Goal: Check status: Check status

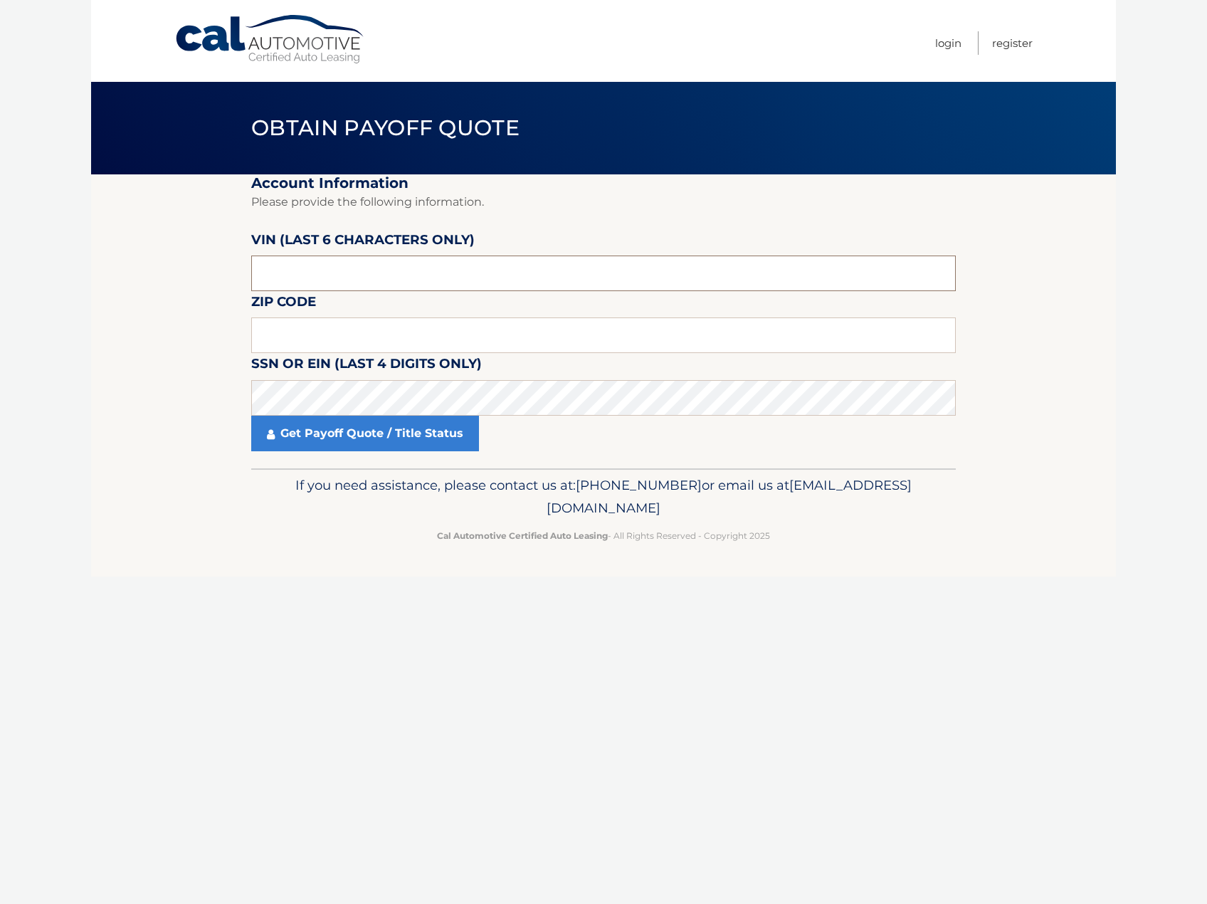
click at [317, 281] on input "text" at bounding box center [603, 274] width 705 height 36
paste input "2HGFE1"
click at [342, 272] on input "2HGFE1" at bounding box center [603, 274] width 705 height 36
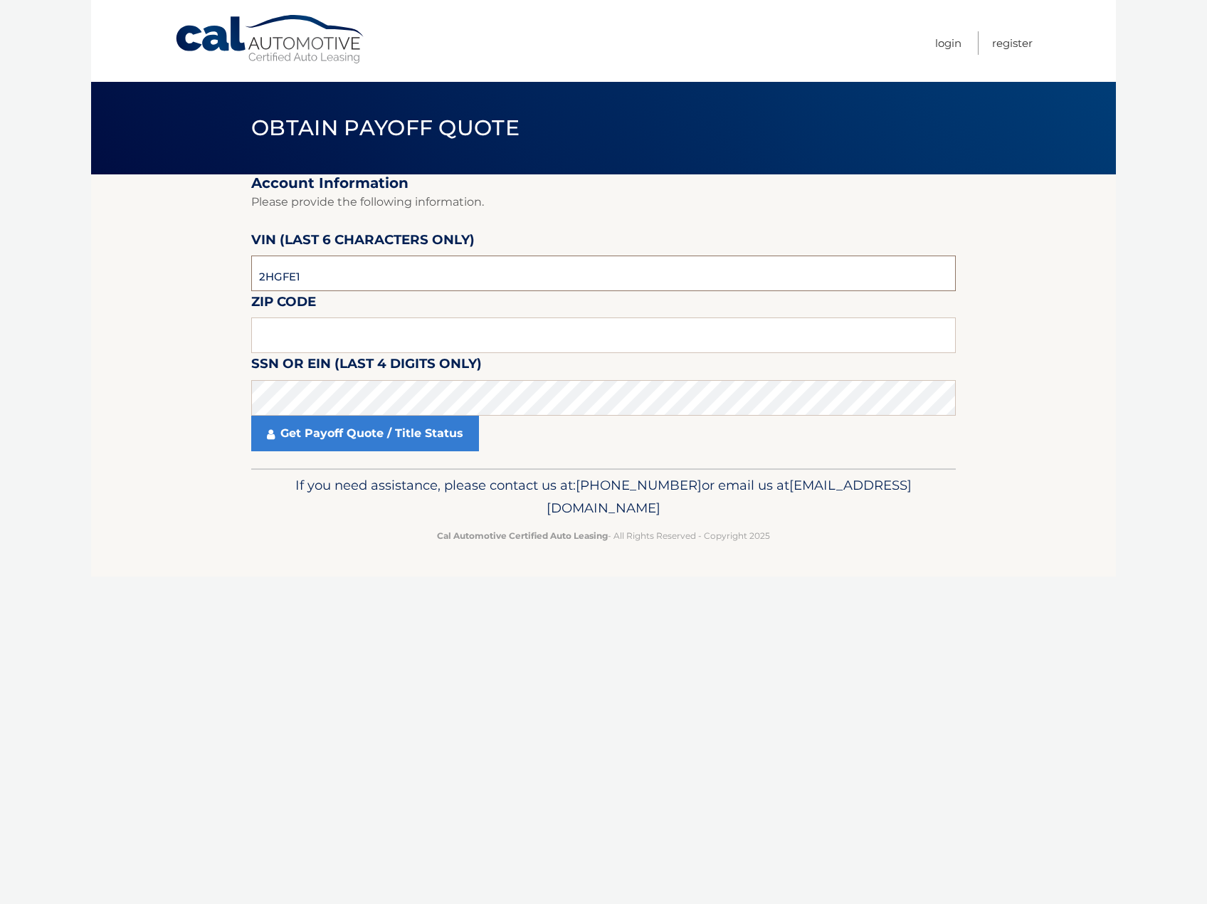
drag, startPoint x: 352, startPoint y: 270, endPoint x: 161, endPoint y: 264, distance: 191.5
click at [173, 265] on section "Account Information Please provide the following information. [PERSON_NAME] (la…" at bounding box center [603, 321] width 1025 height 294
type input "324511"
type input "11694"
click at [326, 432] on link "Get Payoff Quote / Title Status" at bounding box center [365, 434] width 228 height 36
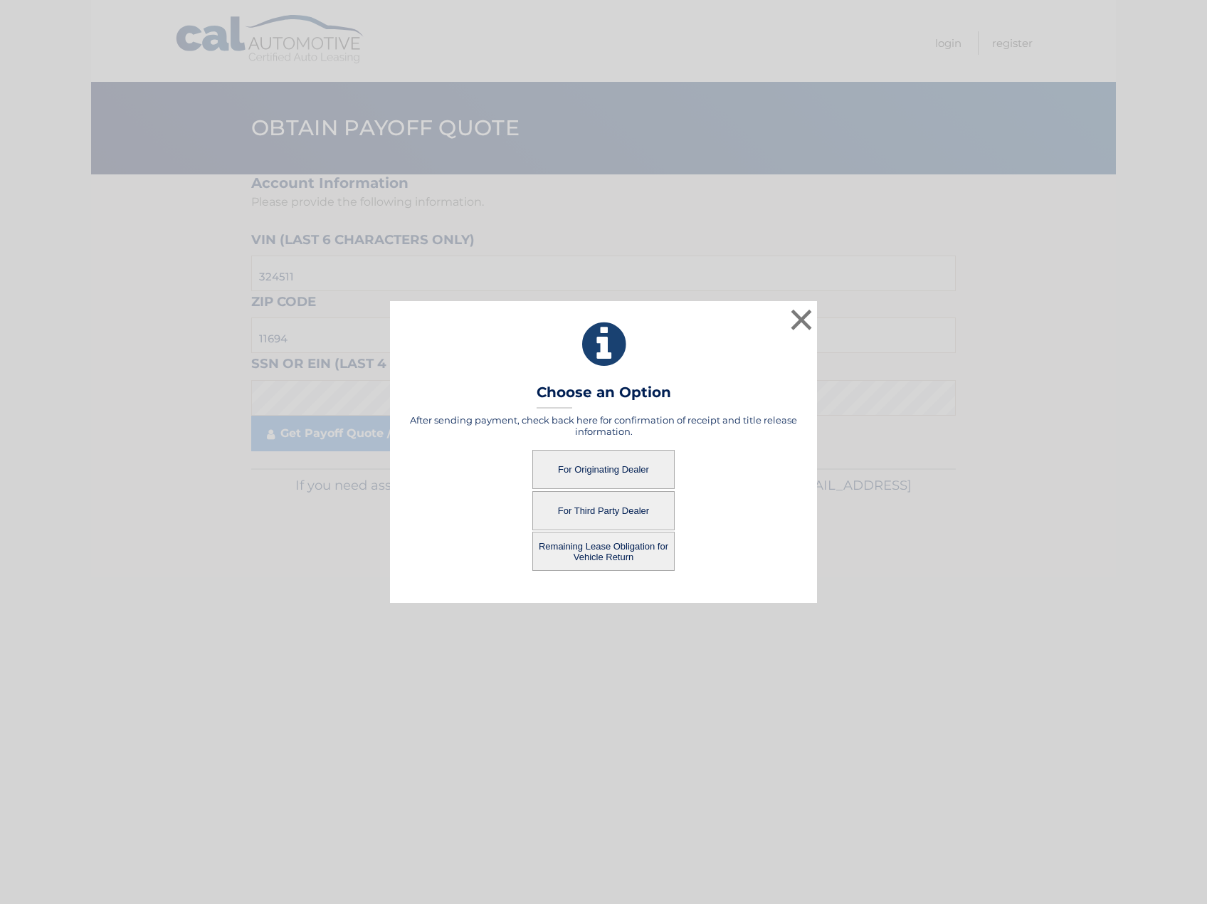
click at [635, 508] on button "For Third Party Dealer" at bounding box center [603, 510] width 142 height 39
click at [608, 503] on button "For Third Party Dealer" at bounding box center [603, 510] width 142 height 39
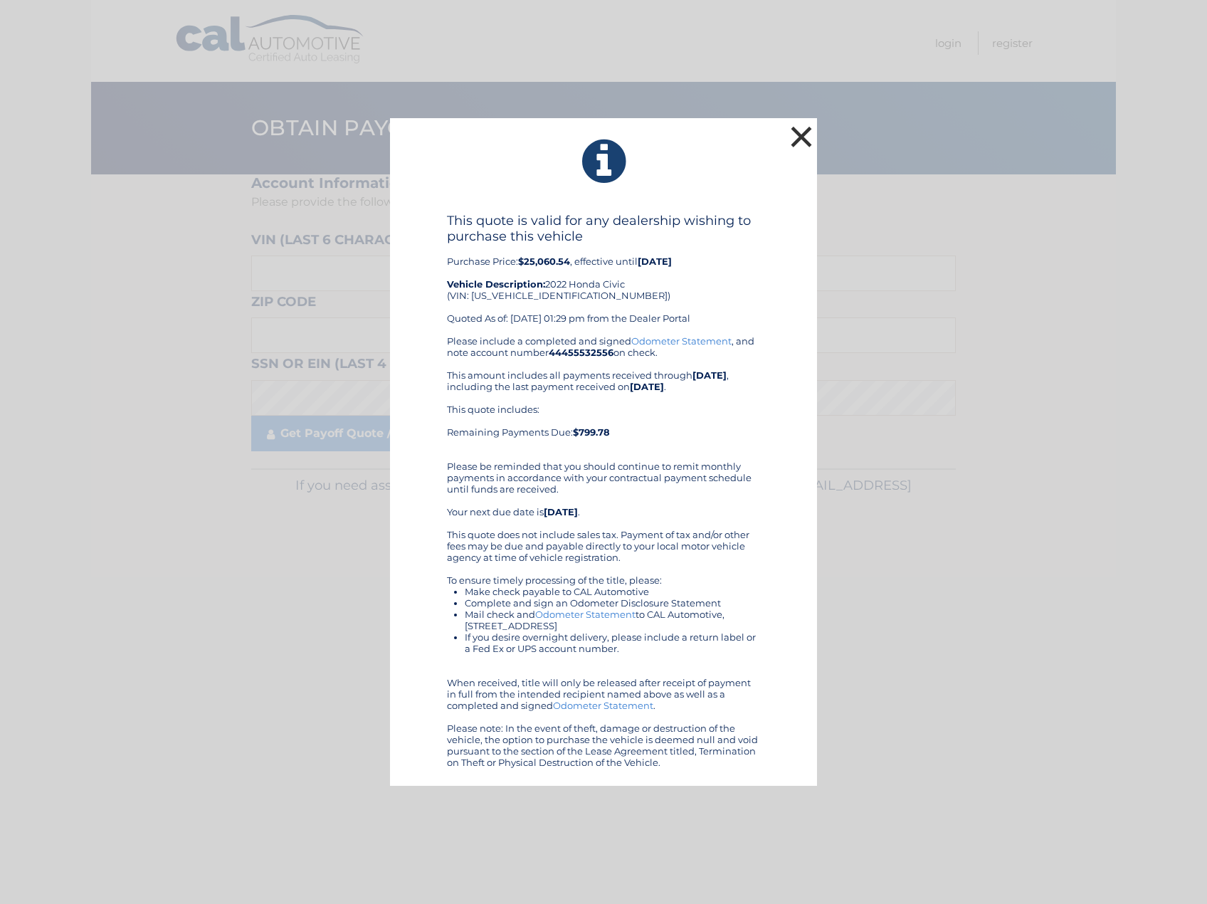
drag, startPoint x: 808, startPoint y: 138, endPoint x: 791, endPoint y: 144, distance: 17.6
click at [808, 138] on button "×" at bounding box center [801, 136] width 28 height 28
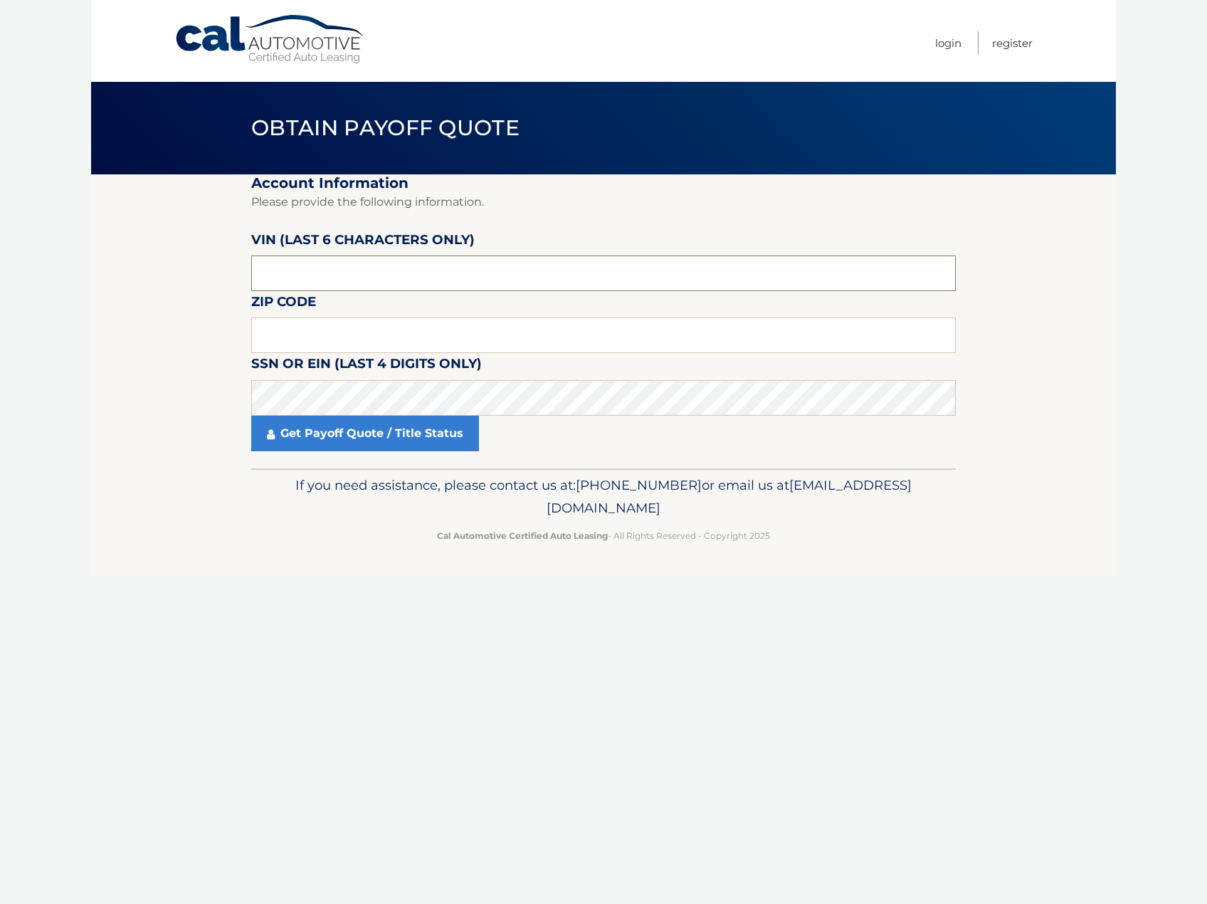
click at [325, 265] on input "text" at bounding box center [603, 274] width 705 height 36
type input "324511"
type input "11694"
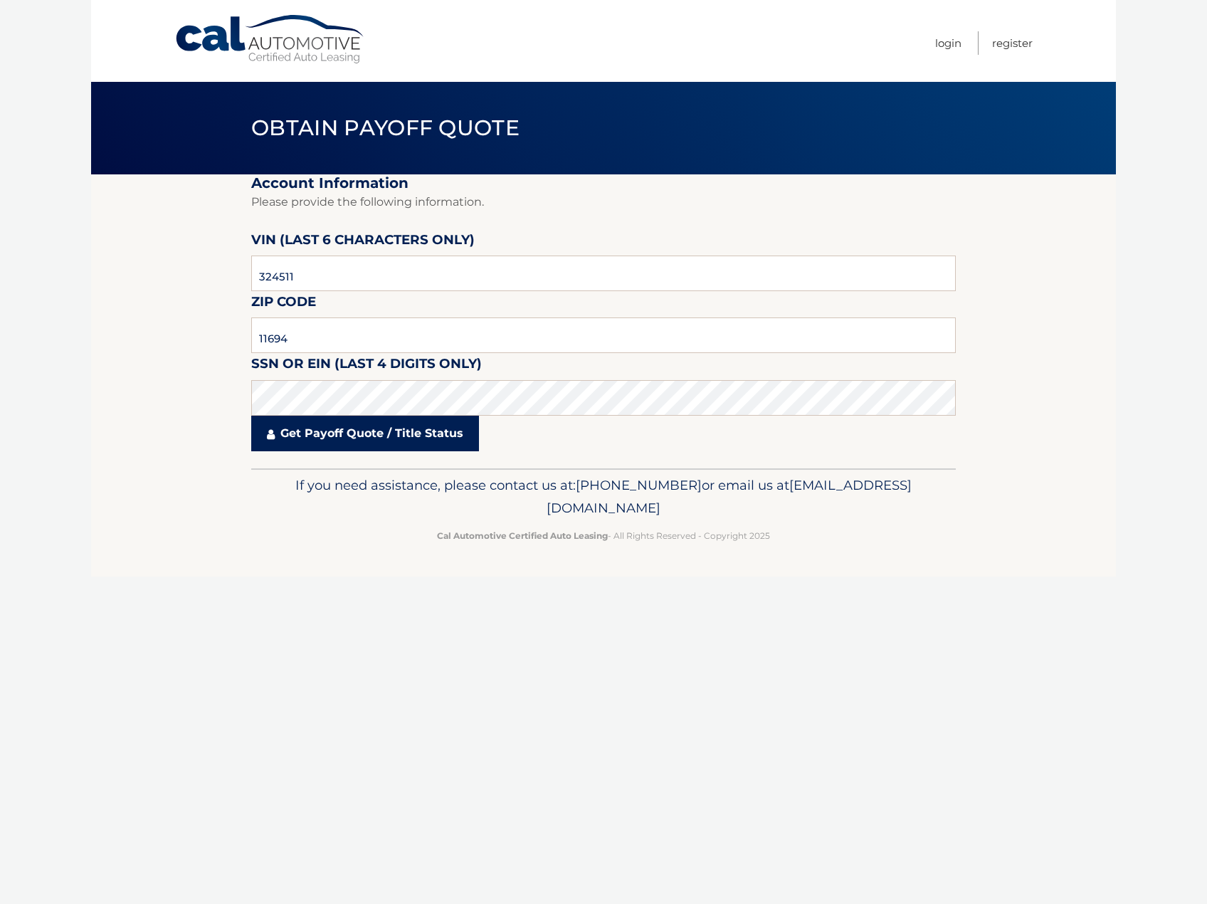
click at [364, 446] on link "Get Payoff Quote / Title Status" at bounding box center [365, 434] width 228 height 36
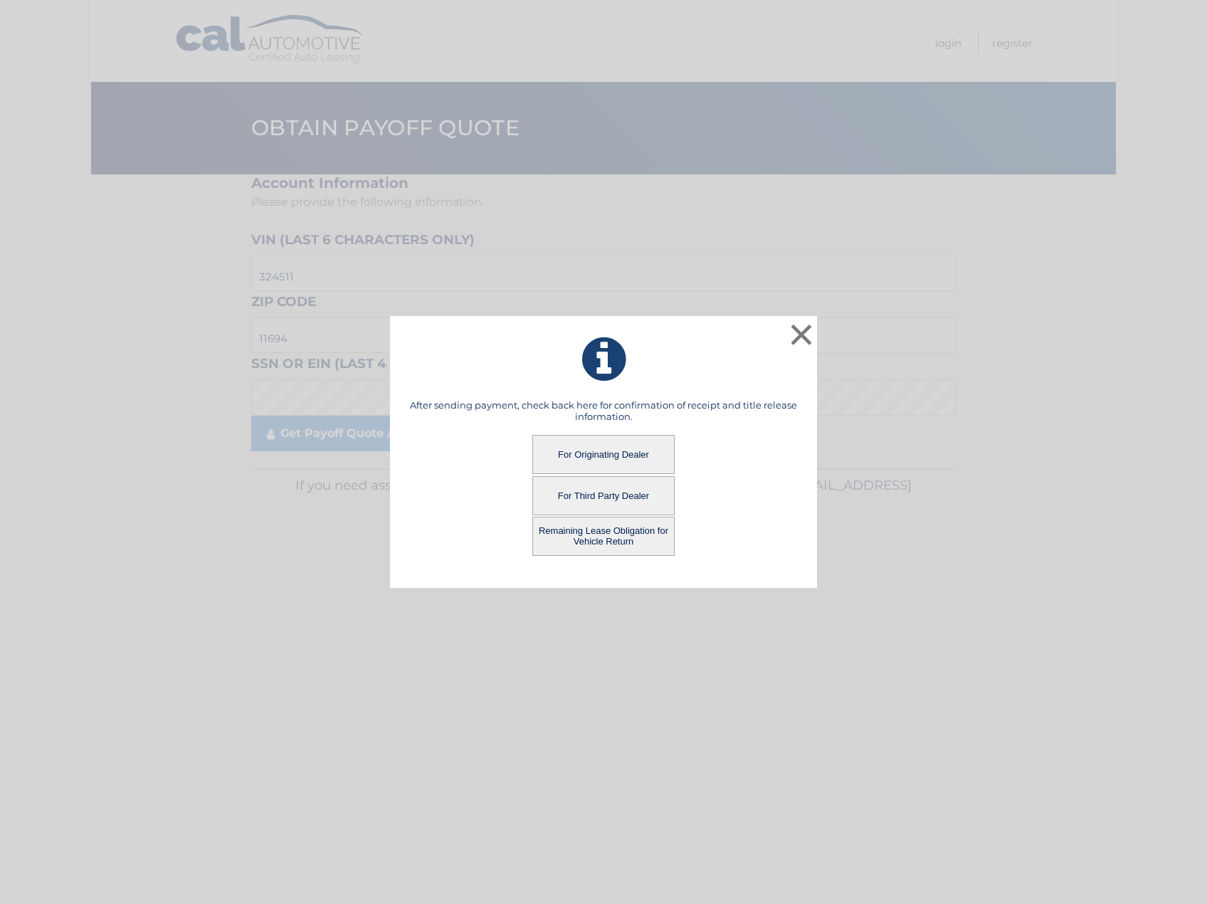
click at [601, 532] on button "Remaining Lease Obligation for Vehicle Return" at bounding box center [603, 536] width 142 height 39
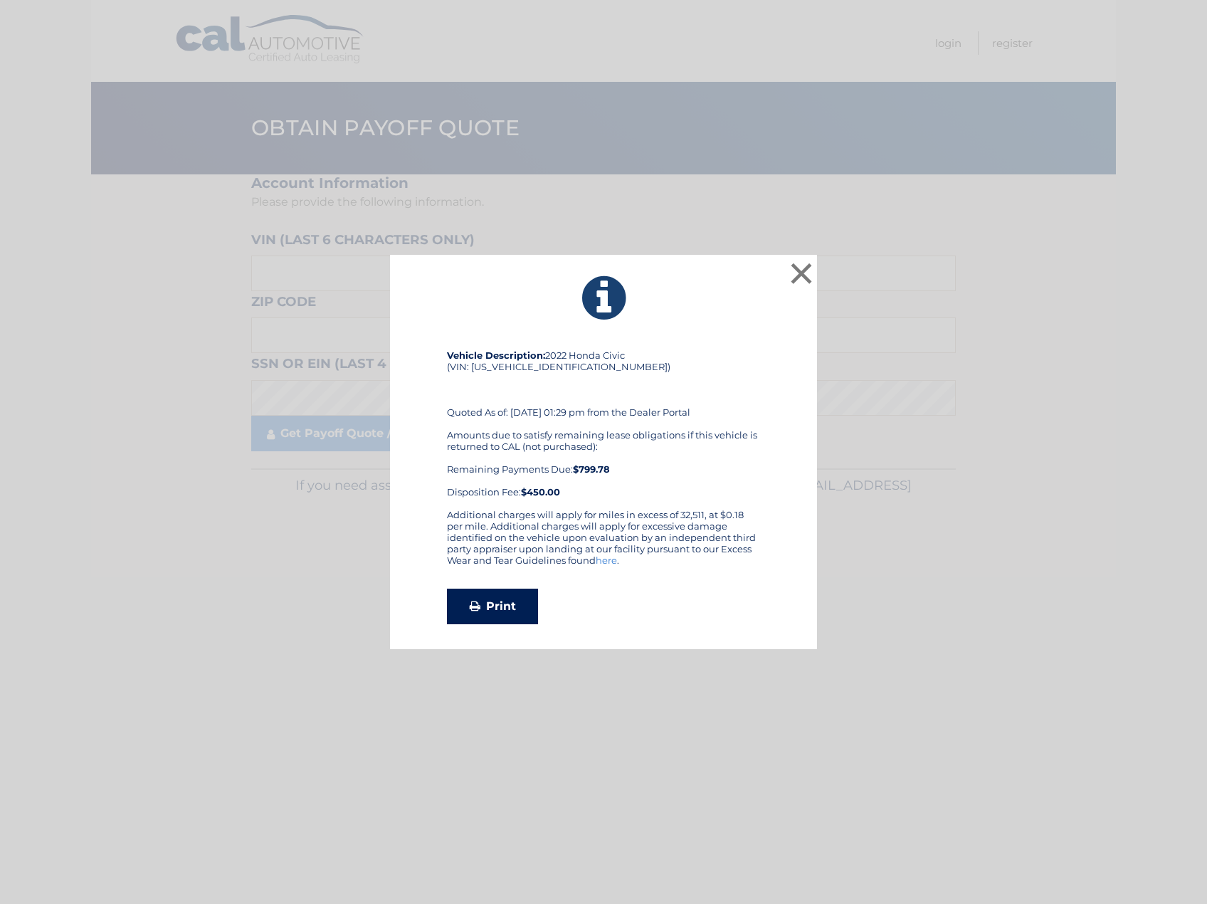
click at [483, 606] on link "Print" at bounding box center [492, 607] width 91 height 36
